Goal: Task Accomplishment & Management: Manage account settings

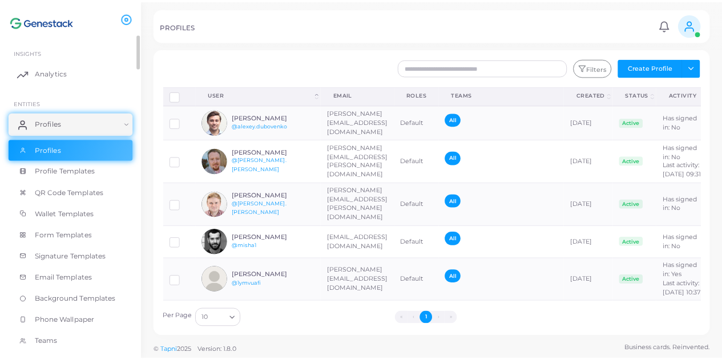
scroll to position [104, 0]
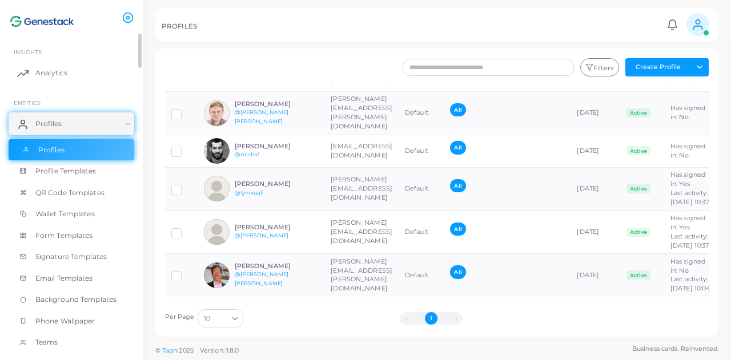
click at [90, 158] on link "Profiles" at bounding box center [72, 150] width 126 height 22
click at [77, 123] on link "Profiles" at bounding box center [72, 123] width 126 height 23
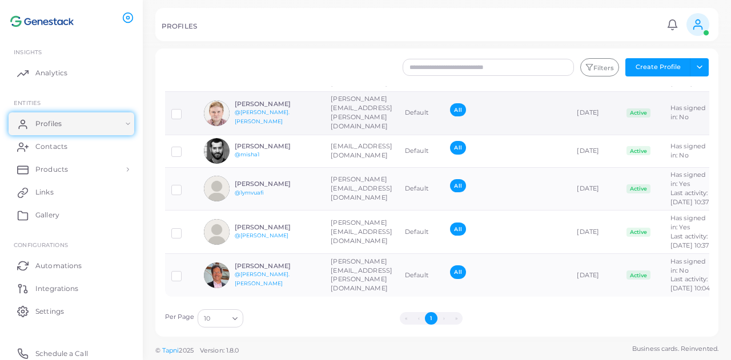
click at [224, 104] on img at bounding box center [217, 113] width 26 height 26
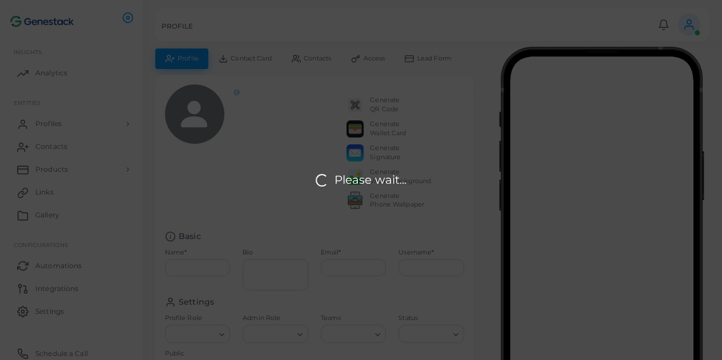
type input "**********"
type textarea "**********"
type input "**********"
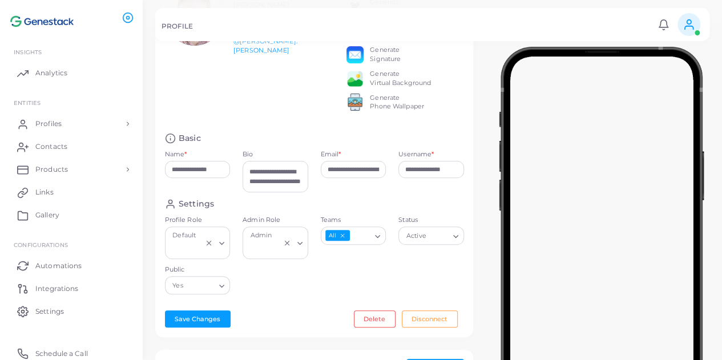
scroll to position [99, 0]
click at [74, 125] on link "Profiles" at bounding box center [72, 123] width 126 height 23
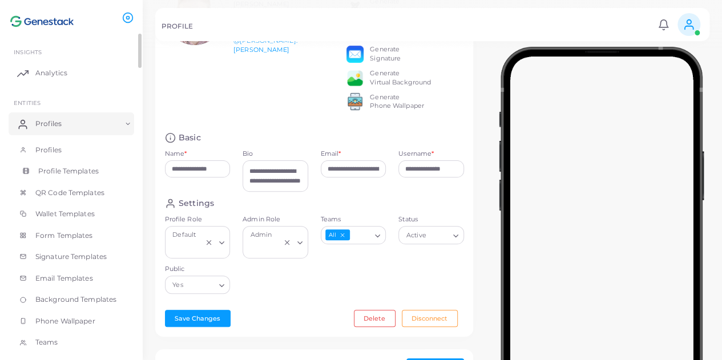
click at [83, 168] on span "Profile Templates" at bounding box center [68, 171] width 61 height 10
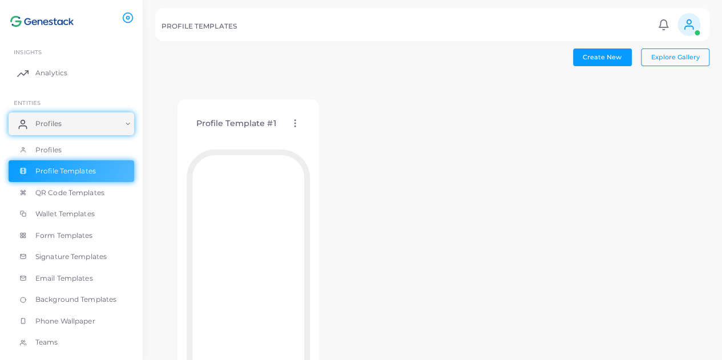
click at [297, 120] on icon at bounding box center [295, 123] width 10 height 10
click at [327, 131] on span "Edit Template" at bounding box center [342, 134] width 43 height 9
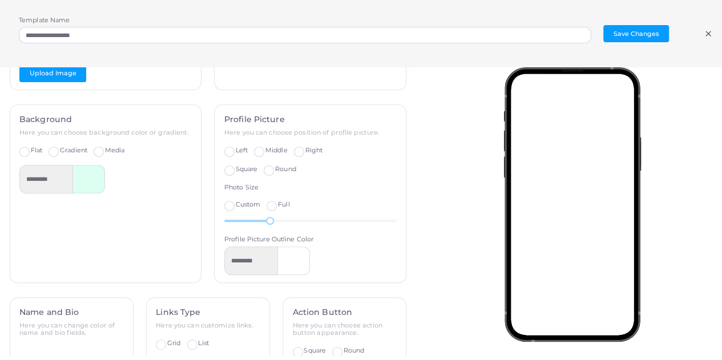
scroll to position [246, 0]
click at [278, 205] on label "Full" at bounding box center [283, 204] width 11 height 9
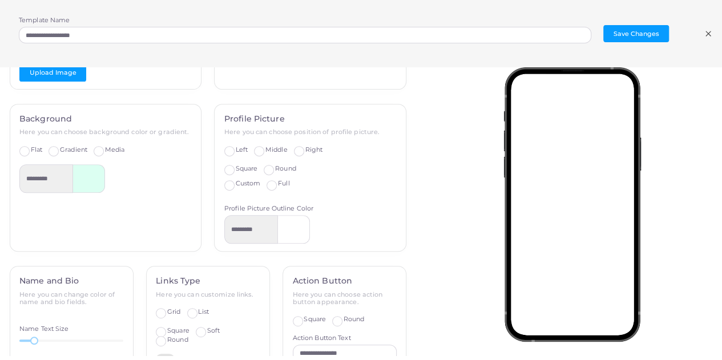
click at [236, 184] on label "Custom" at bounding box center [248, 183] width 25 height 9
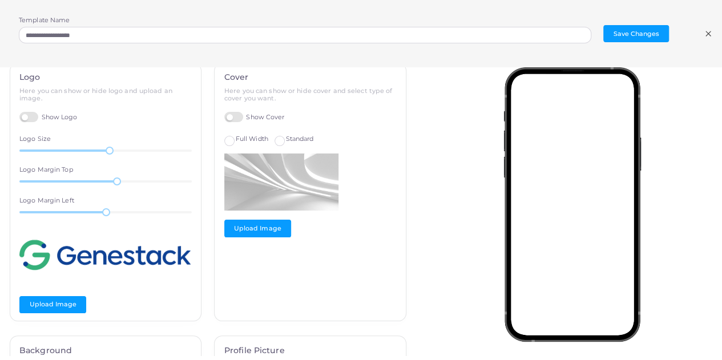
scroll to position [0, 0]
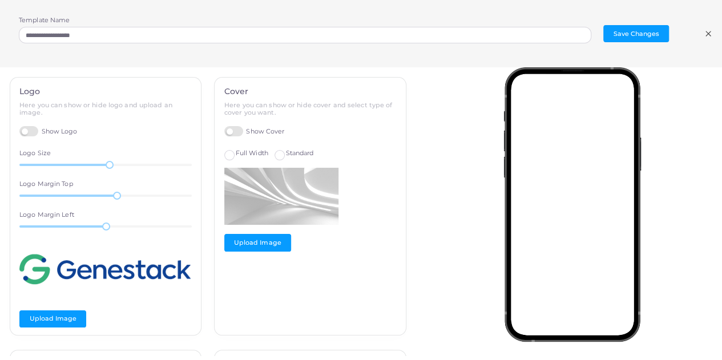
click at [704, 34] on icon at bounding box center [708, 33] width 9 height 9
